Goal: Information Seeking & Learning: Understand process/instructions

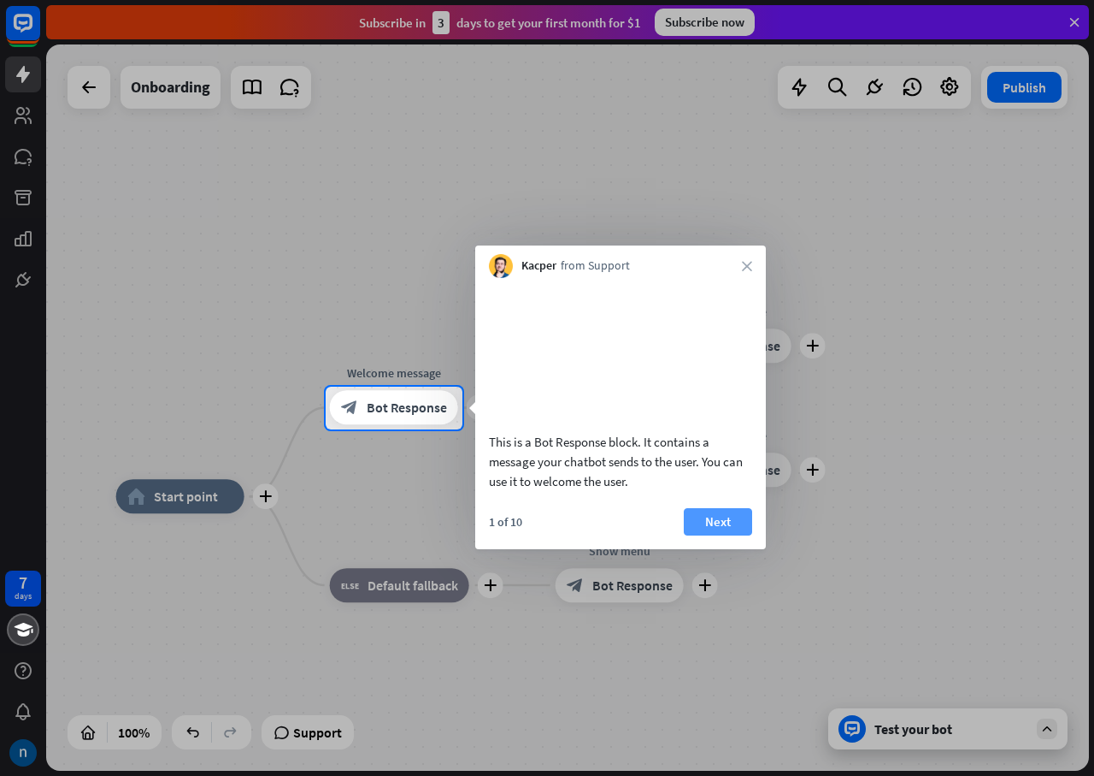
click at [705, 535] on button "Next" at bounding box center [718, 521] width 68 height 27
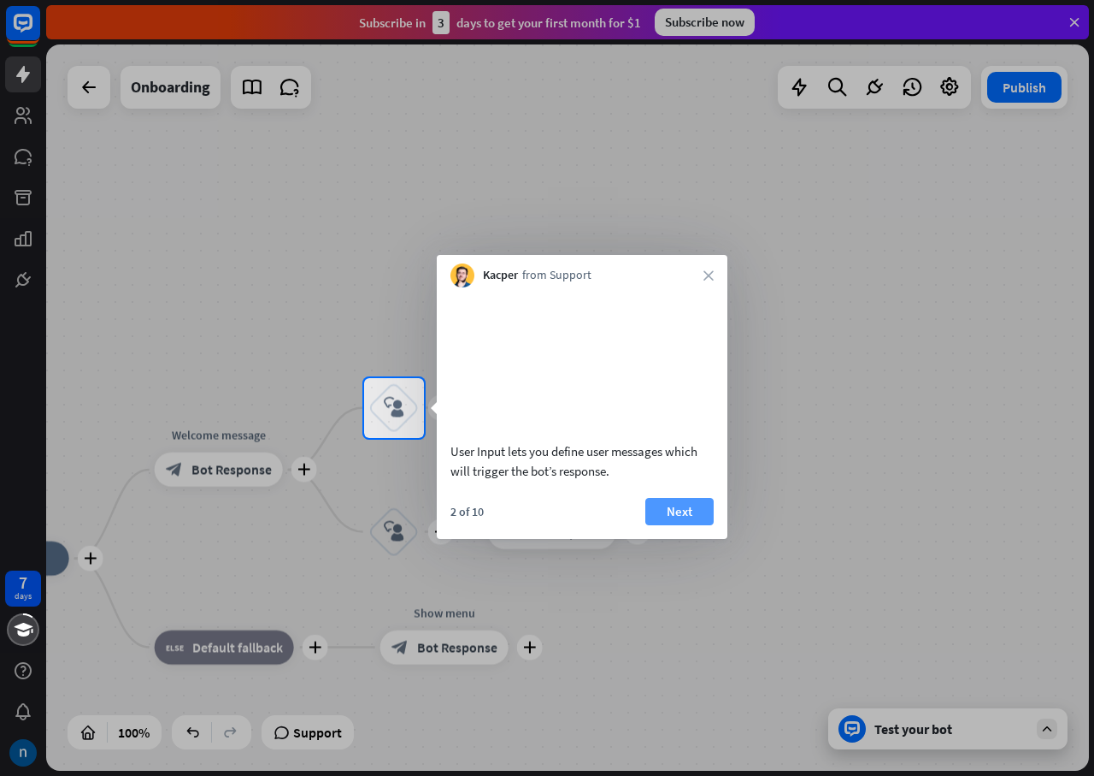
click at [675, 525] on button "Next" at bounding box center [680, 511] width 68 height 27
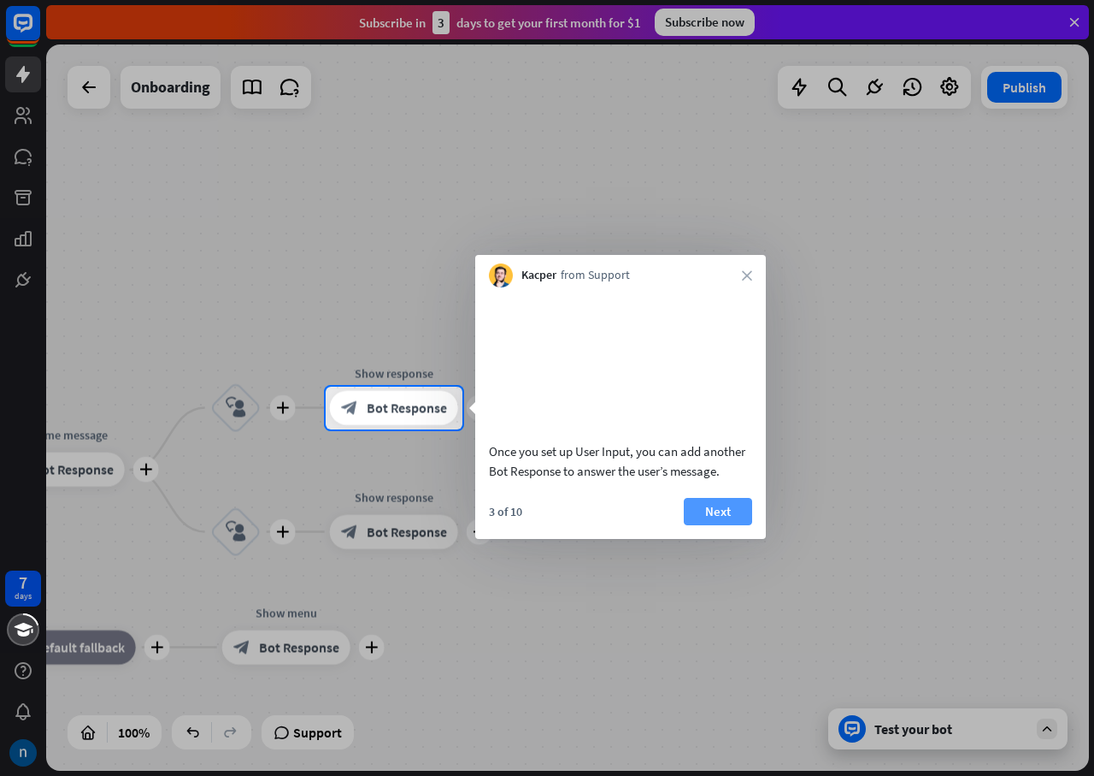
click at [727, 525] on button "Next" at bounding box center [718, 511] width 68 height 27
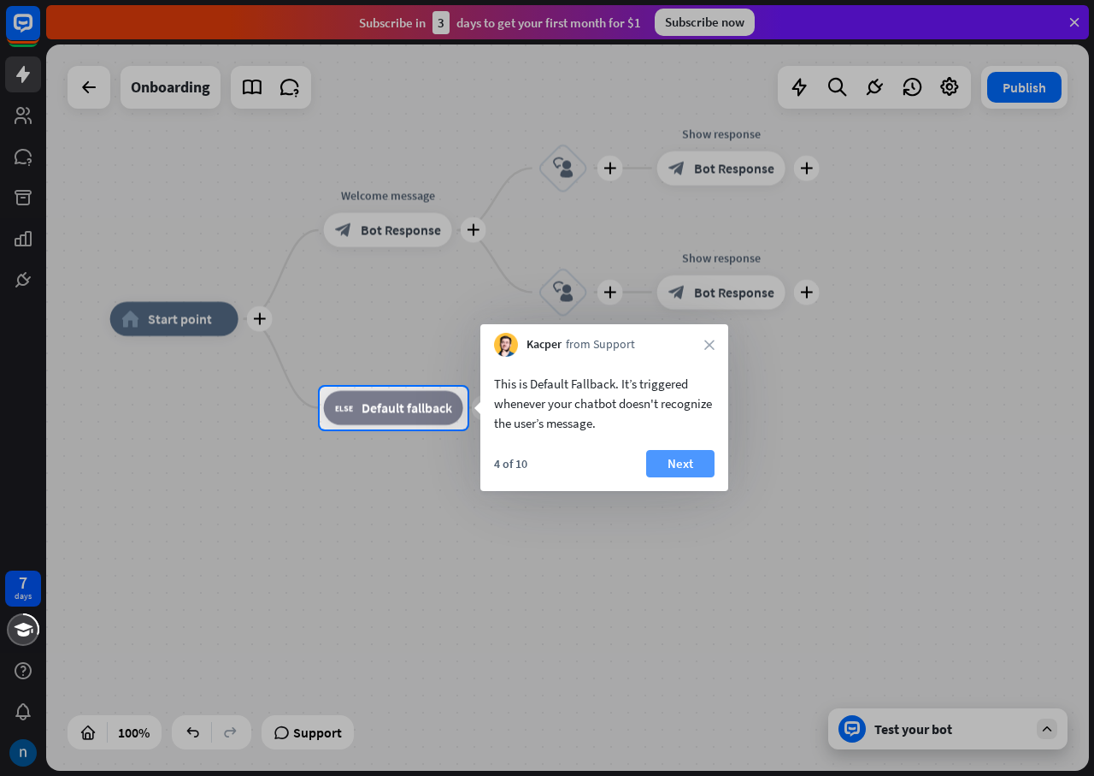
click at [693, 467] on button "Next" at bounding box center [680, 463] width 68 height 27
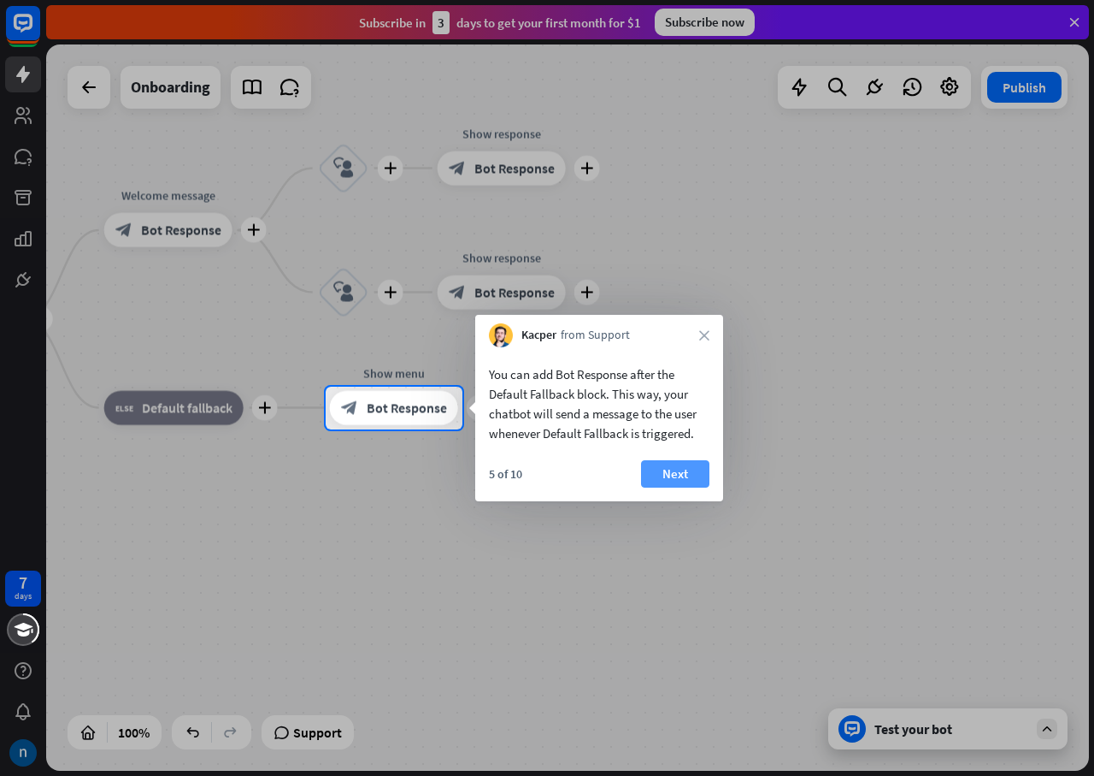
click at [686, 479] on button "Next" at bounding box center [675, 473] width 68 height 27
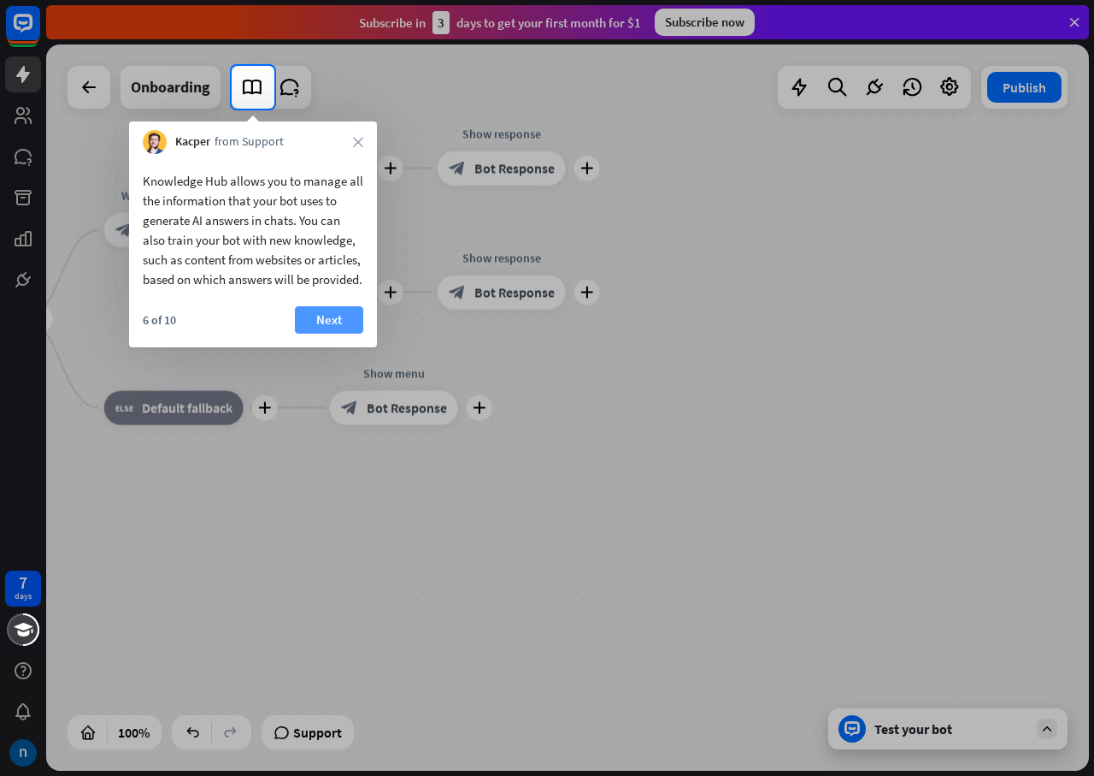
click at [339, 331] on button "Next" at bounding box center [329, 319] width 68 height 27
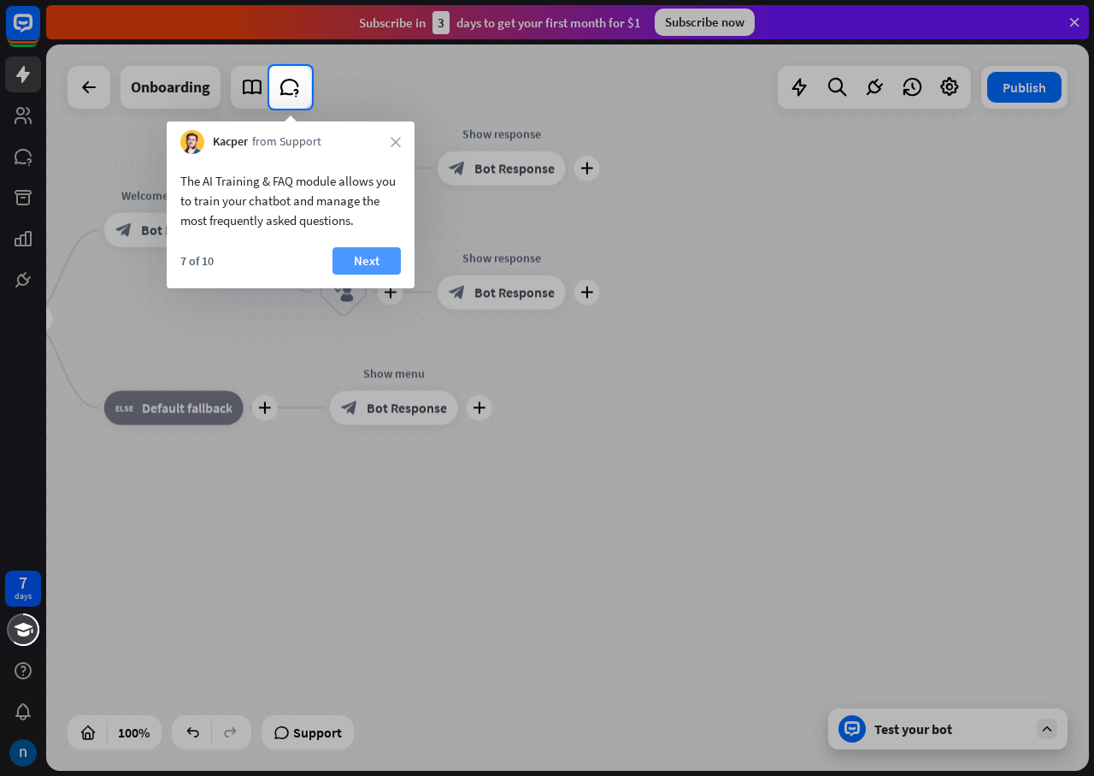
click at [354, 260] on button "Next" at bounding box center [367, 260] width 68 height 27
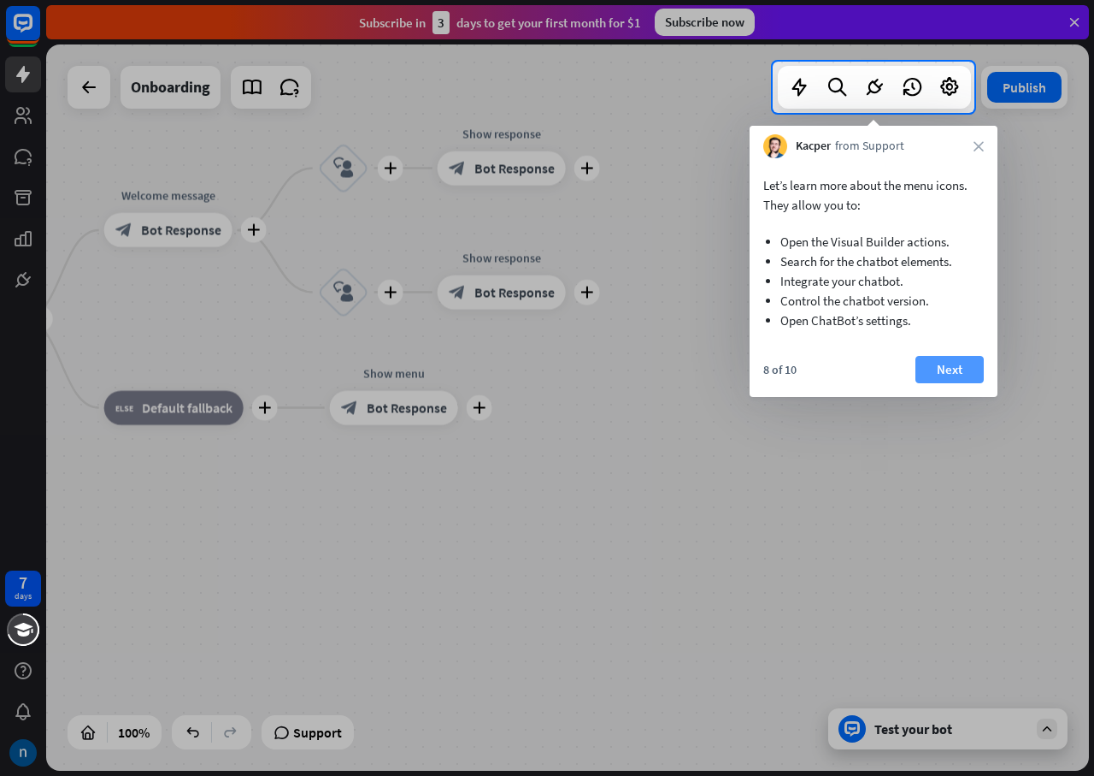
click at [959, 364] on button "Next" at bounding box center [950, 369] width 68 height 27
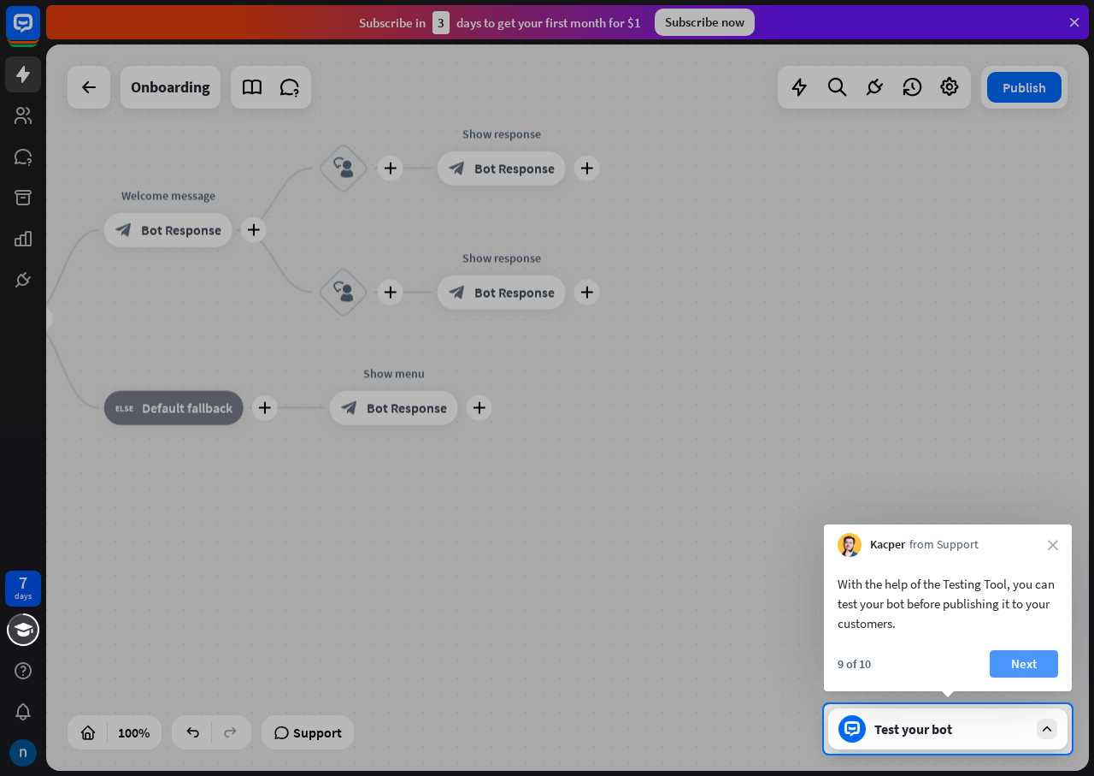
click at [1044, 660] on button "Next" at bounding box center [1024, 663] width 68 height 27
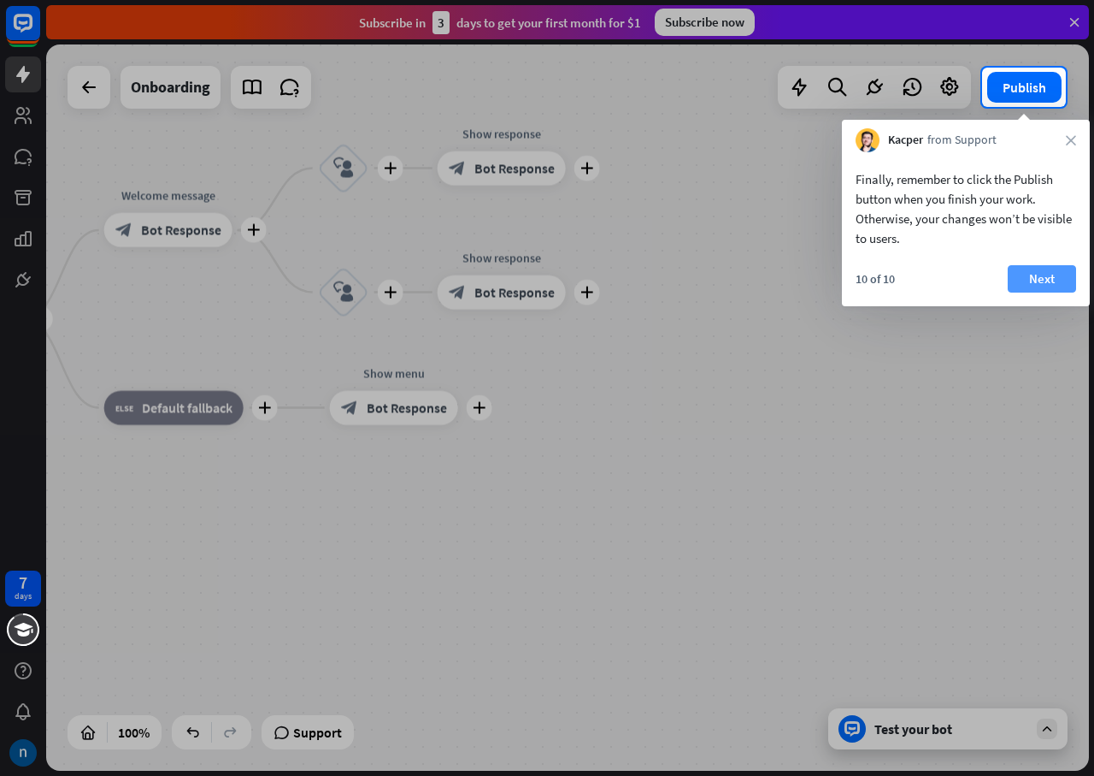
click at [1028, 285] on button "Next" at bounding box center [1042, 278] width 68 height 27
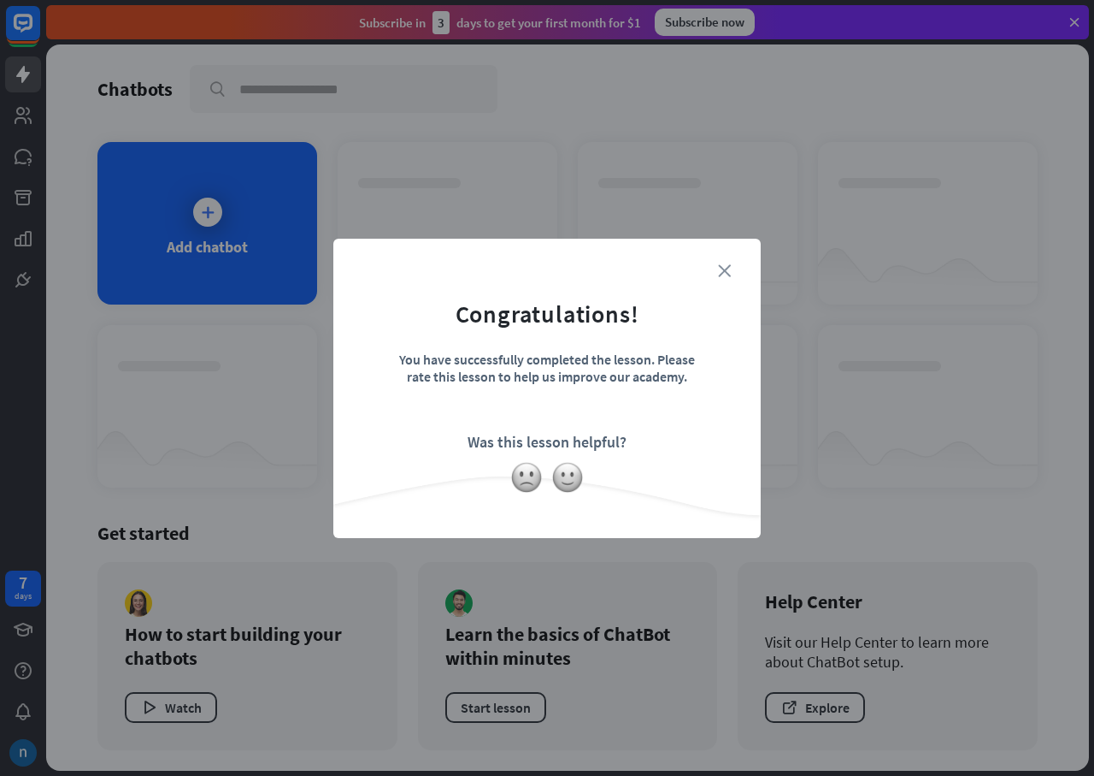
click at [720, 273] on icon "close" at bounding box center [724, 270] width 13 height 13
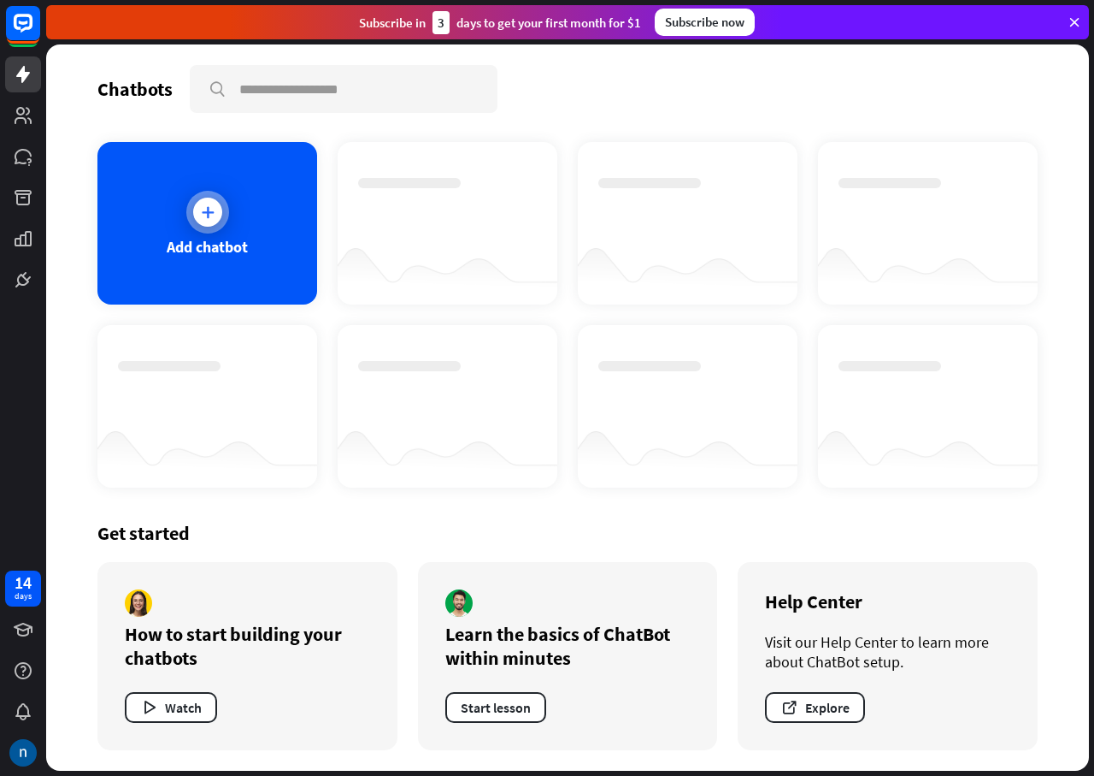
click at [209, 214] on icon at bounding box center [207, 211] width 17 height 17
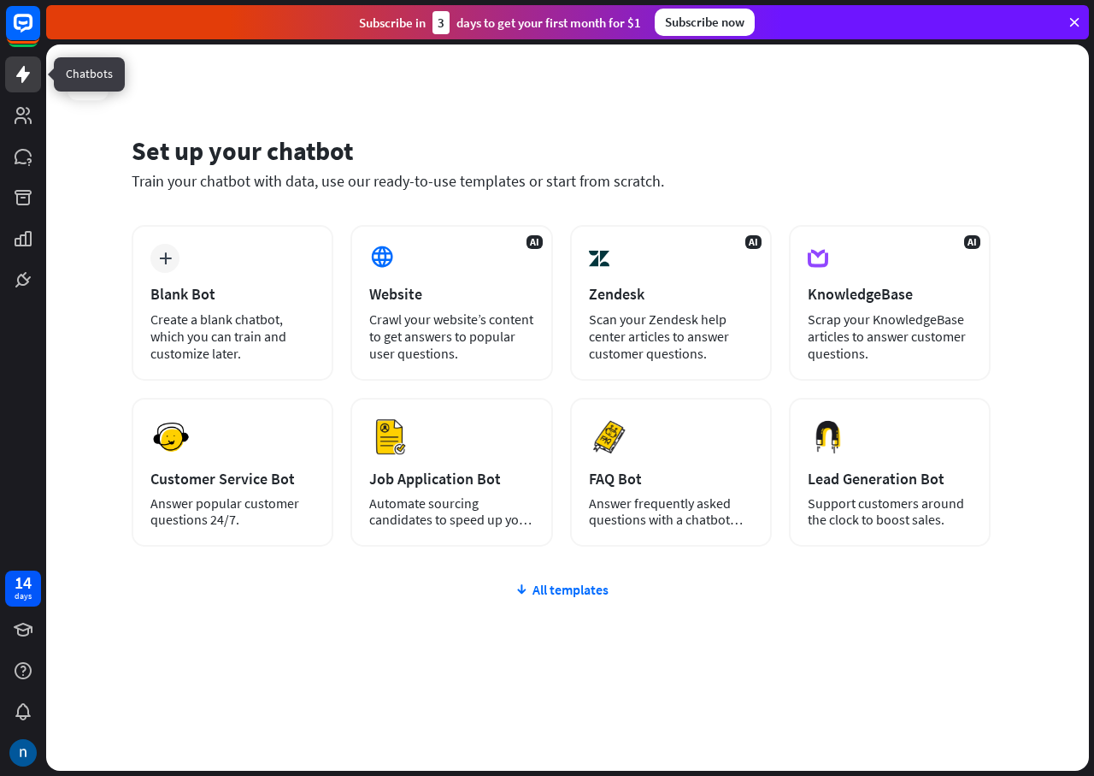
click at [23, 80] on icon at bounding box center [23, 74] width 14 height 17
